Goal: Navigation & Orientation: Find specific page/section

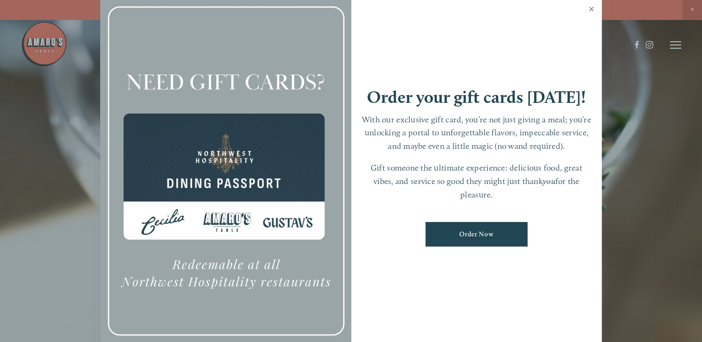
click at [593, 10] on link "Close" at bounding box center [591, 10] width 18 height 26
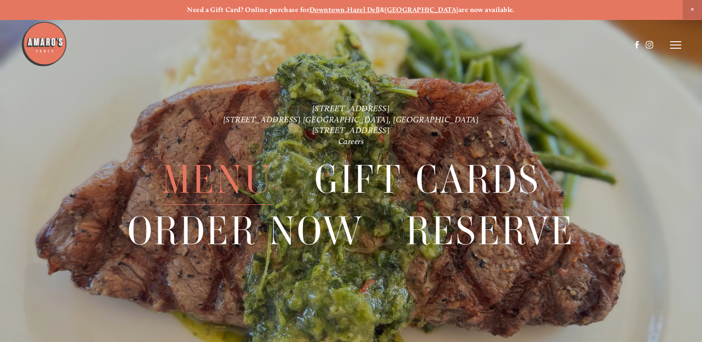
click at [213, 182] on span "Menu" at bounding box center [217, 179] width 110 height 51
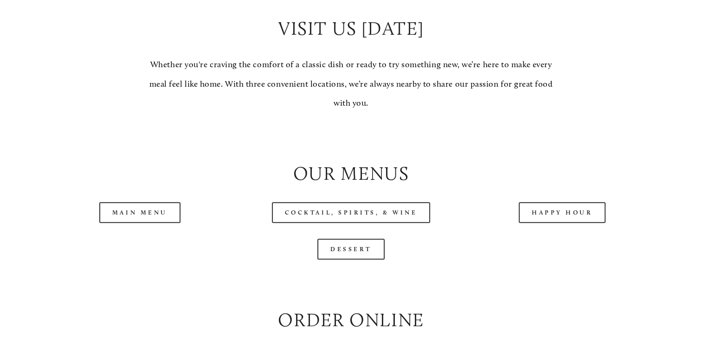
scroll to position [835, 0]
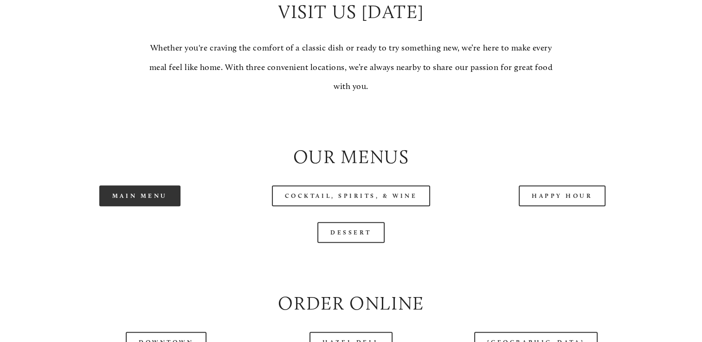
click at [148, 206] on link "Main Menu" at bounding box center [139, 196] width 81 height 21
click at [140, 206] on link "Main Menu" at bounding box center [139, 196] width 81 height 21
